Goal: Book appointment/travel/reservation

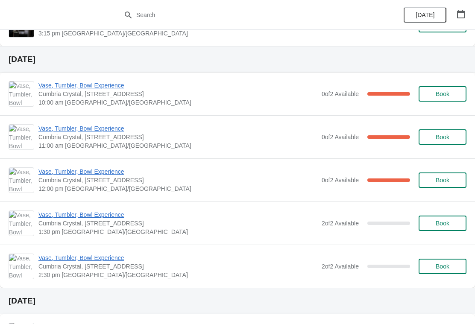
scroll to position [292, 0]
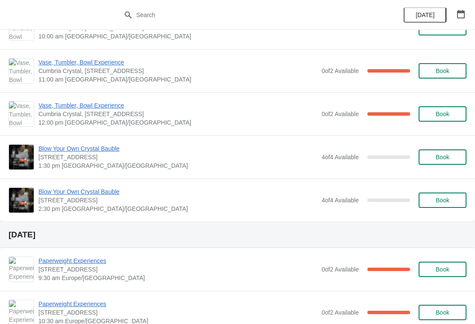
scroll to position [356, 0]
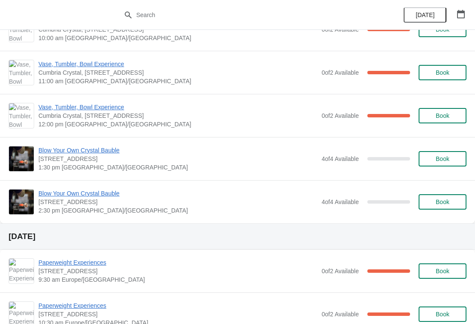
click at [442, 163] on button "Book" at bounding box center [443, 158] width 48 height 15
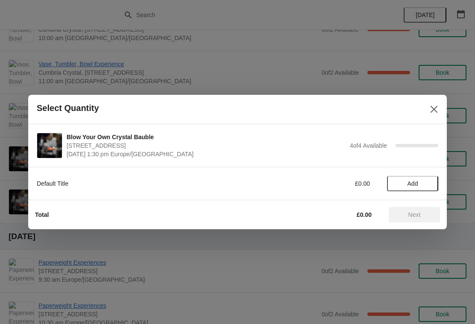
click at [421, 188] on button "Add" at bounding box center [412, 183] width 51 height 15
click at [429, 183] on icon at bounding box center [427, 183] width 9 height 9
click at [428, 185] on icon at bounding box center [427, 183] width 3 height 3
click at [427, 180] on icon at bounding box center [427, 183] width 9 height 9
click at [415, 214] on span "Next" at bounding box center [414, 215] width 12 height 7
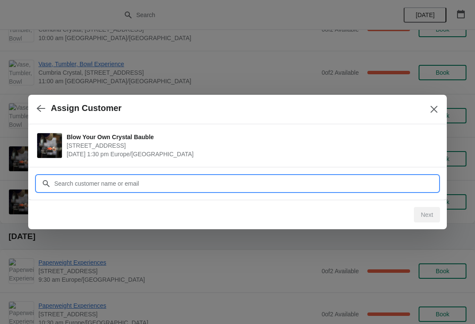
click at [274, 185] on input "Customer" at bounding box center [246, 183] width 385 height 15
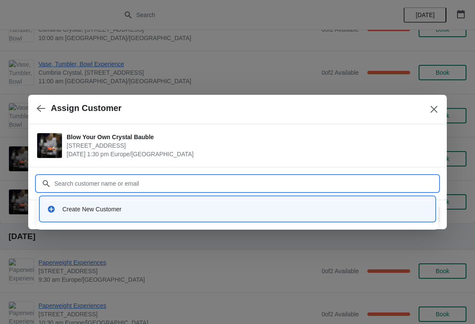
click at [82, 210] on div "Create New Customer" at bounding box center [245, 209] width 366 height 9
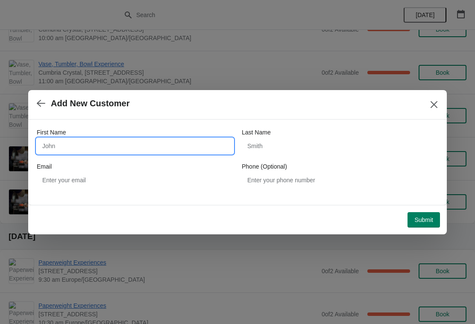
click at [83, 147] on input "First Name" at bounding box center [135, 145] width 197 height 15
type input "Leah"
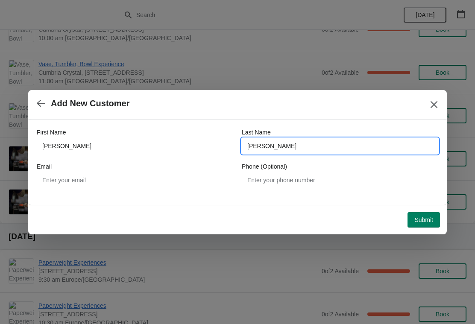
type input "Devine-Matthews"
click at [428, 222] on span "Submit" at bounding box center [423, 220] width 19 height 7
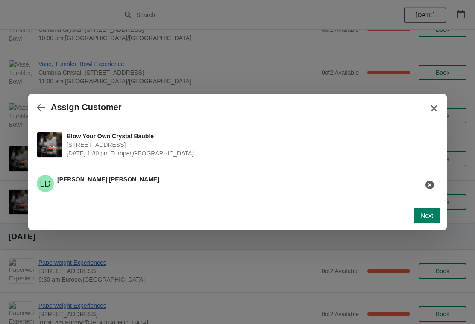
click at [428, 214] on span "Next" at bounding box center [427, 215] width 12 height 7
select select "Yes, I will collect"
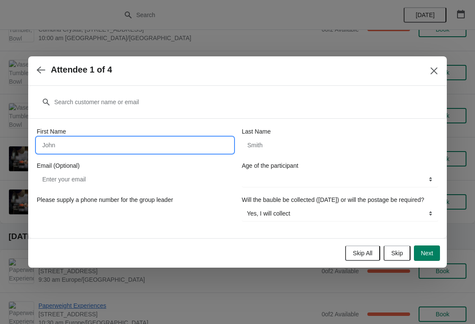
click at [144, 138] on input "First Name" at bounding box center [135, 145] width 197 height 15
type input "Leah"
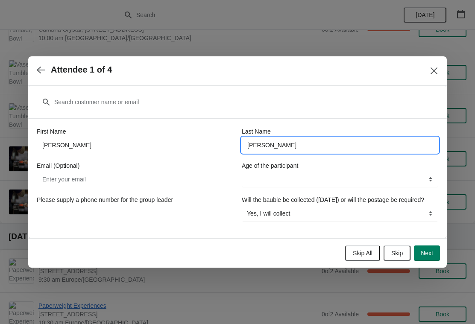
type input "Devine-Matthews"
click at [336, 176] on select "8-12 years 13-17 years 18 years and over" at bounding box center [340, 179] width 197 height 15
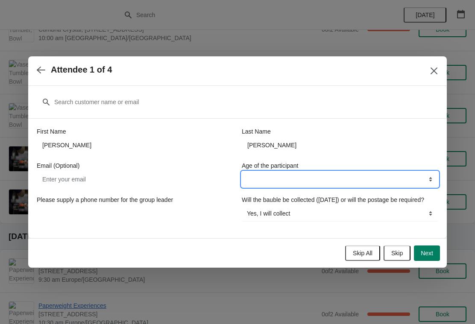
select select "18 years and over"
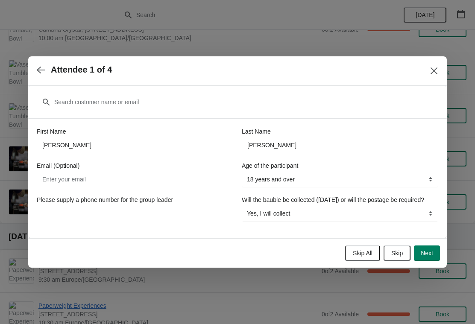
click at [427, 261] on button "Next" at bounding box center [427, 253] width 26 height 15
select select
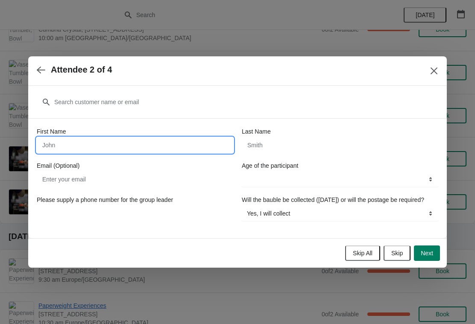
click at [154, 138] on input "First Name" at bounding box center [135, 145] width 197 height 15
type input "Gemma"
click at [301, 141] on input "Last Name" at bounding box center [340, 145] width 197 height 15
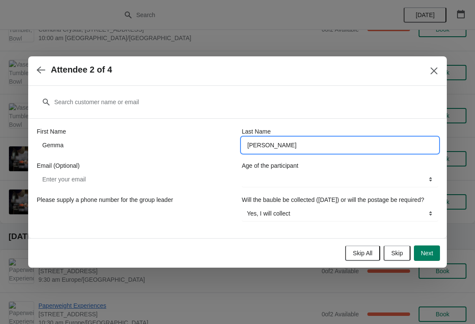
type input "Clarke"
click at [380, 172] on select "8-12 years 13-17 years 18 years and over" at bounding box center [340, 179] width 197 height 15
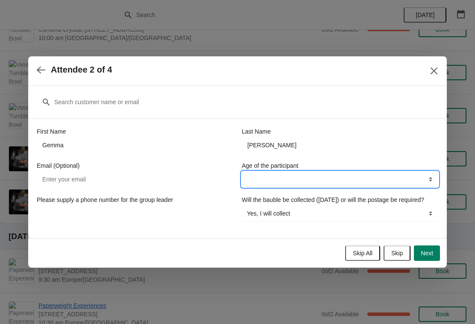
select select "18 years and over"
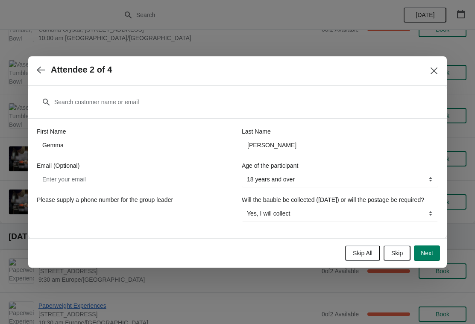
click at [429, 257] on span "Next" at bounding box center [427, 253] width 12 height 7
select select
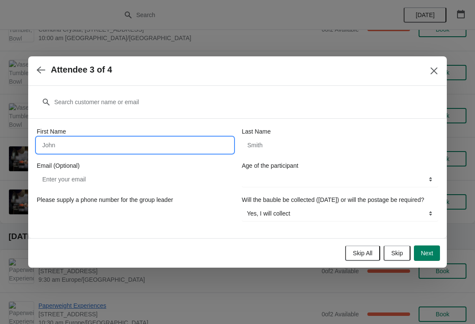
click at [147, 138] on input "First Name" at bounding box center [135, 145] width 197 height 15
type input "Alyce"
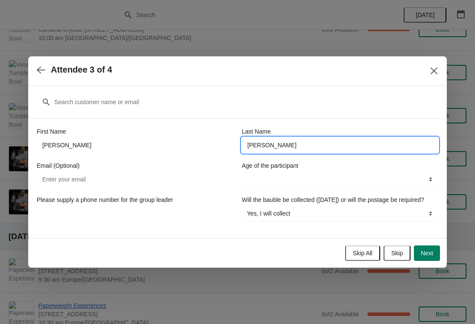
type input "Matthews"
click at [320, 177] on select "8-12 years 13-17 years 18 years and over" at bounding box center [340, 179] width 197 height 15
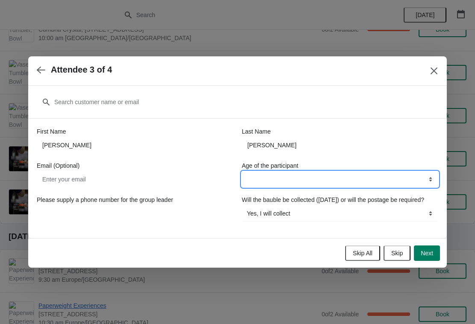
select select "13-17 years"
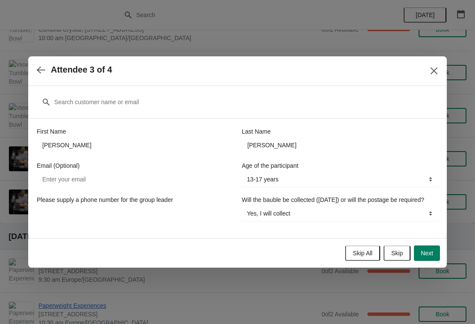
click at [425, 257] on span "Next" at bounding box center [427, 253] width 12 height 7
select select
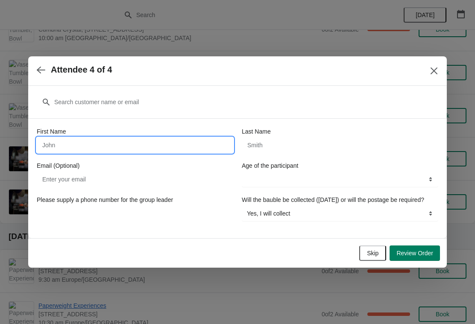
click at [116, 139] on input "First Name" at bounding box center [135, 145] width 197 height 15
type input "Robyn"
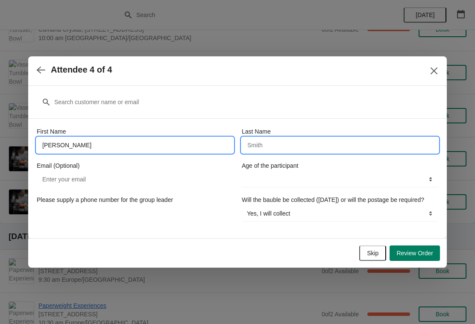
click at [291, 143] on input "Last Name" at bounding box center [340, 145] width 197 height 15
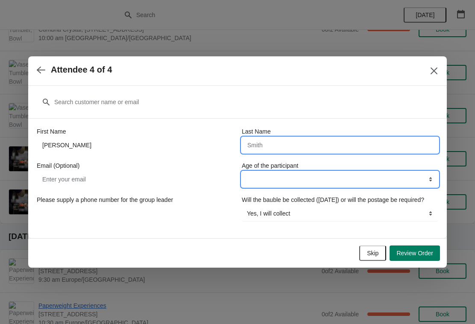
click at [332, 172] on select "8-12 years 13-17 years 18 years and over" at bounding box center [340, 179] width 197 height 15
select select "13-17 years"
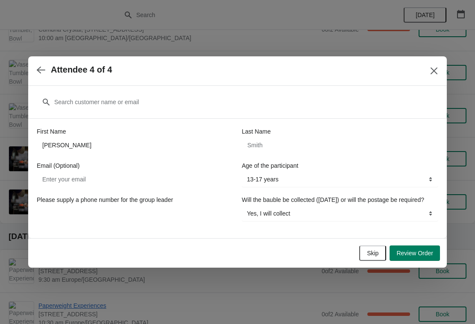
click at [421, 261] on button "Review Order" at bounding box center [415, 253] width 50 height 15
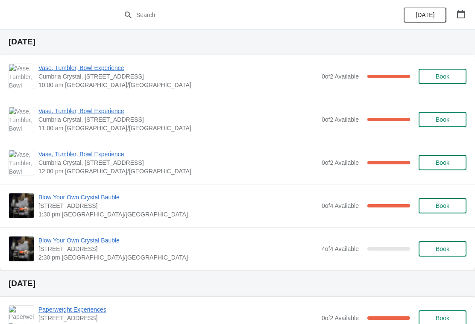
scroll to position [308, 0]
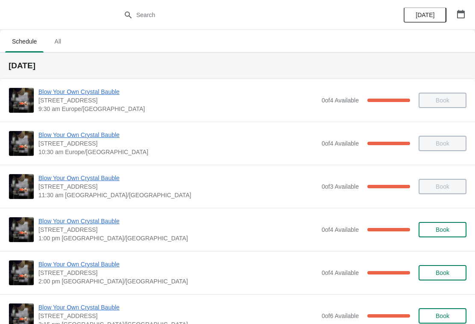
click at [97, 214] on div "Blow Your Own Crystal Bauble Cumbria Crystal, Canal Street, Ulverston LA12 7LB,…" at bounding box center [237, 229] width 475 height 43
click at [106, 220] on span "Blow Your Own Crystal Bauble" at bounding box center [177, 221] width 279 height 9
